Goal: Task Accomplishment & Management: Complete application form

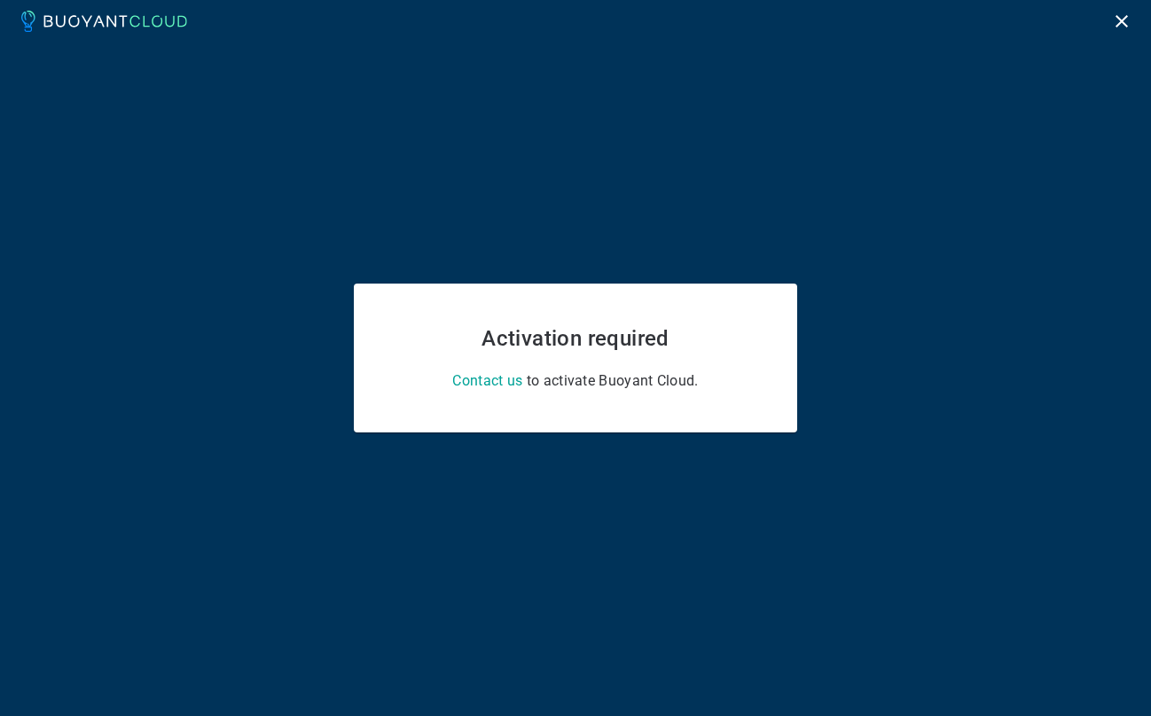
click at [130, 33] on div at bounding box center [104, 21] width 166 height 28
click at [130, 21] on icon at bounding box center [104, 21] width 166 height 21
click at [1127, 20] on icon "Logout" at bounding box center [1121, 21] width 21 height 21
click at [624, 366] on div "Contact us to activate Buoyant Cloud ." at bounding box center [564, 370] width 379 height 39
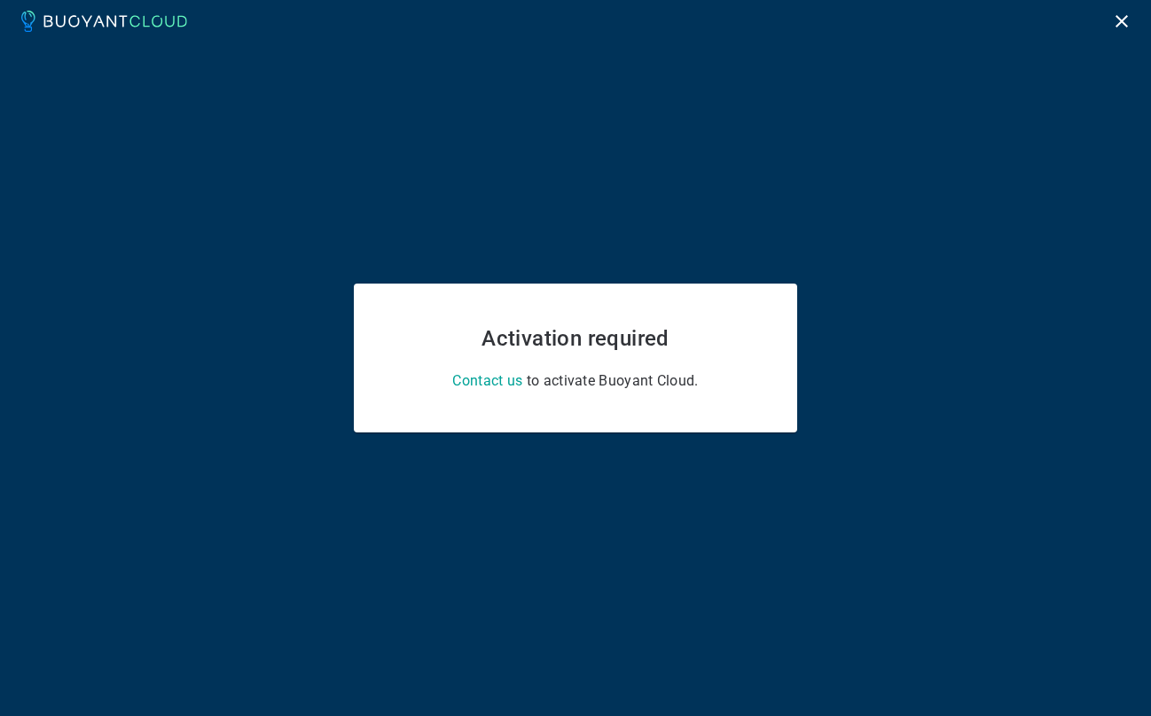
click at [616, 386] on p "Contact us to activate Buoyant Cloud ." at bounding box center [575, 381] width 358 height 18
